Goal: Find contact information: Find contact information

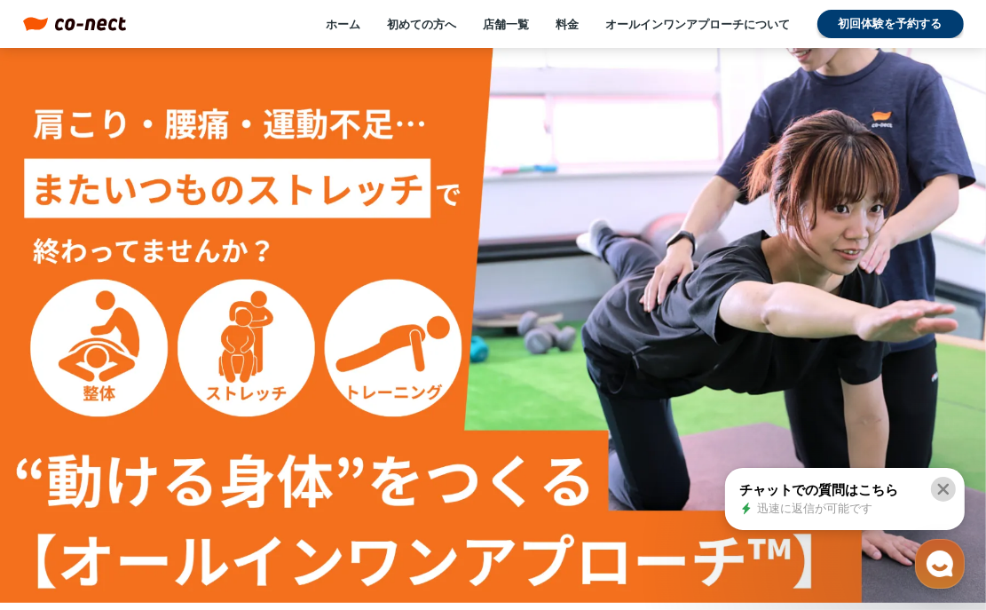
click at [937, 486] on icon at bounding box center [943, 489] width 18 height 18
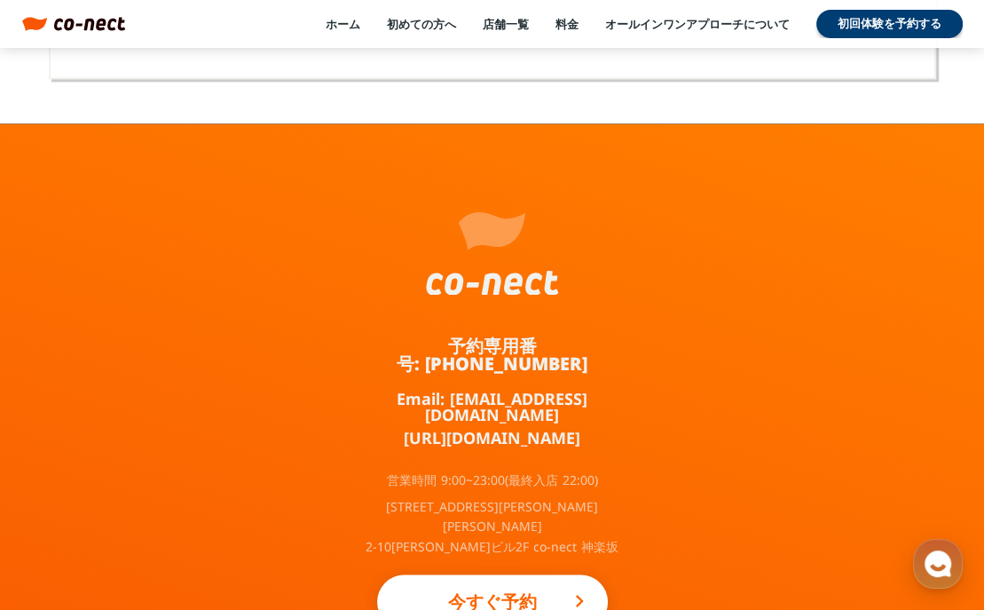
scroll to position [11765, 0]
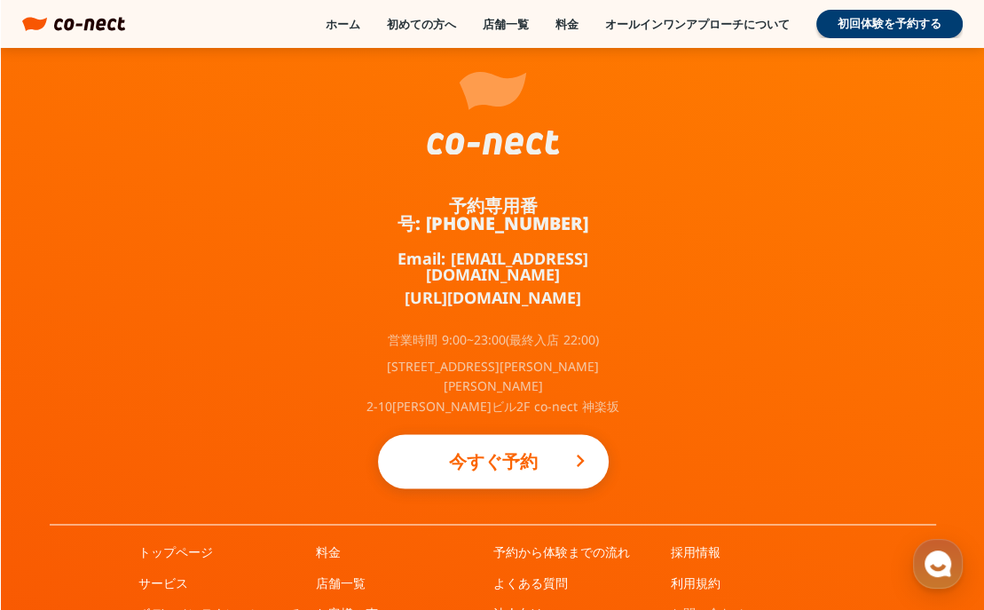
click at [725, 603] on link "お問い合わせ" at bounding box center [708, 612] width 75 height 18
